Goal: Find specific page/section: Find specific page/section

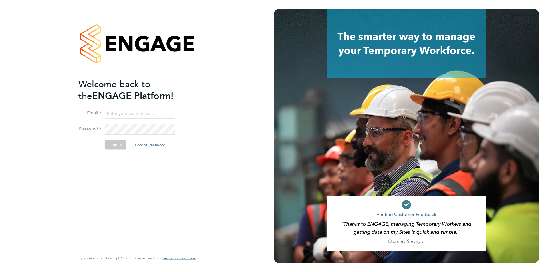
click at [129, 114] on input at bounding box center [140, 114] width 71 height 10
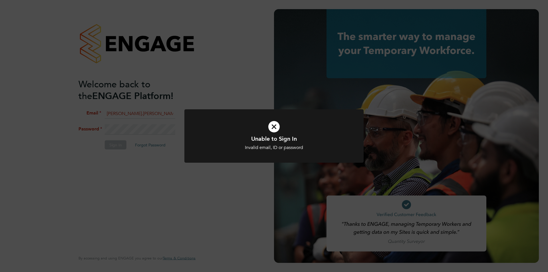
click at [167, 114] on div "Unable to Sign In Invalid email, ID or password Cancel Okay" at bounding box center [274, 136] width 548 height 272
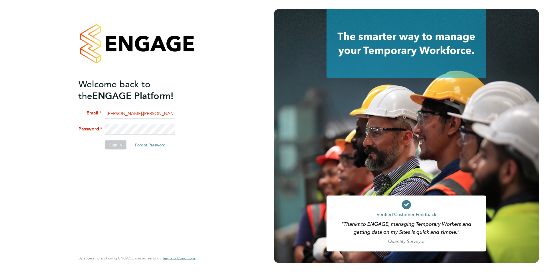
scroll to position [0, 26]
drag, startPoint x: 107, startPoint y: 114, endPoint x: 312, endPoint y: 131, distance: 205.5
click at [312, 131] on app-barbie "Welcome back to the ENGAGE Platform! Email [PERSON_NAME].[PERSON_NAME]@TeamJ.da…" at bounding box center [274, 136] width 548 height 272
type input "[PERSON_NAME][EMAIL_ADDRESS][PERSON_NAME][DOMAIN_NAME]"
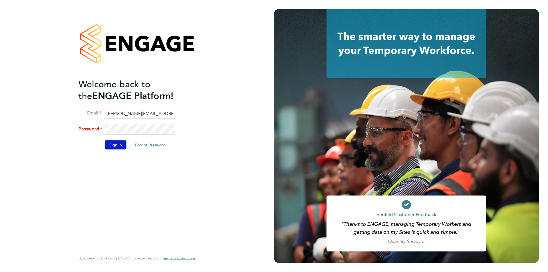
click at [120, 144] on button "Sign In" at bounding box center [116, 145] width 22 height 9
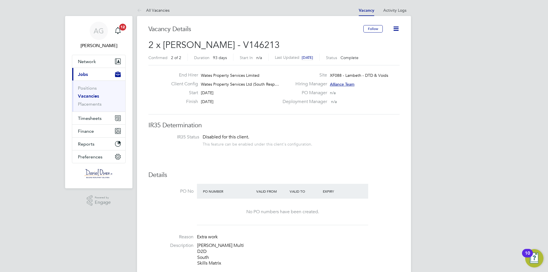
click at [91, 95] on link "Vacancies" at bounding box center [88, 95] width 21 height 5
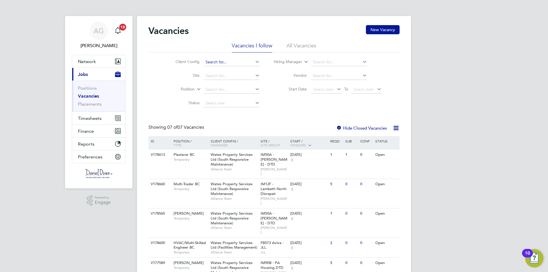
click at [235, 63] on input at bounding box center [232, 62] width 56 height 8
click at [230, 114] on li "Wates Property Services Ltd (South Responsive Maintenance)" at bounding box center [260, 117] width 115 height 8
type input "Wates Property Services Ltd (South Responsive Maintenance)"
